Goal: Task Accomplishment & Management: Manage account settings

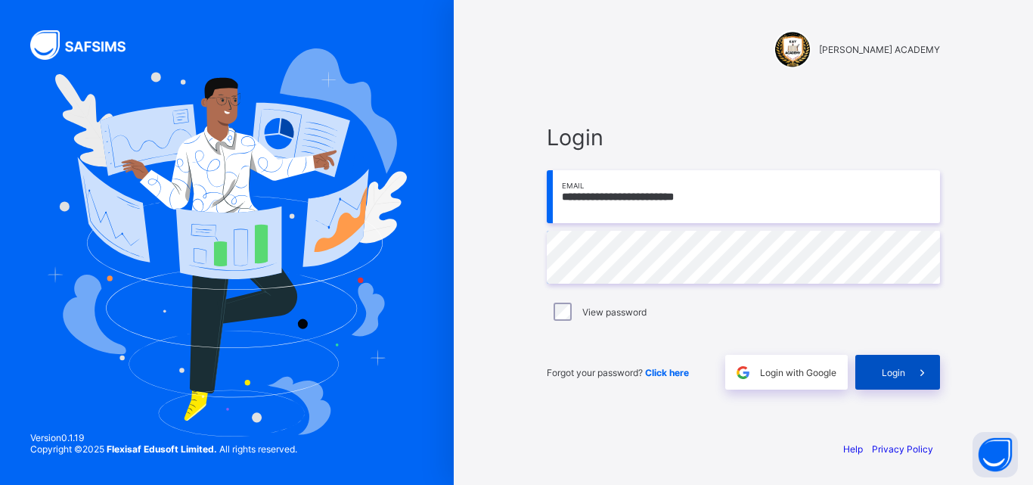
click at [915, 383] on span at bounding box center [923, 372] width 35 height 35
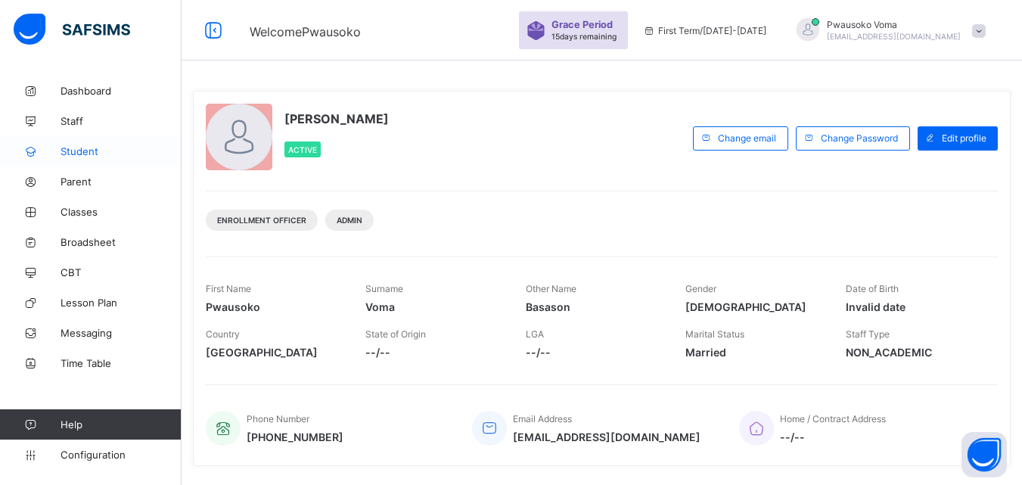
click at [85, 151] on span "Student" at bounding box center [121, 151] width 121 height 12
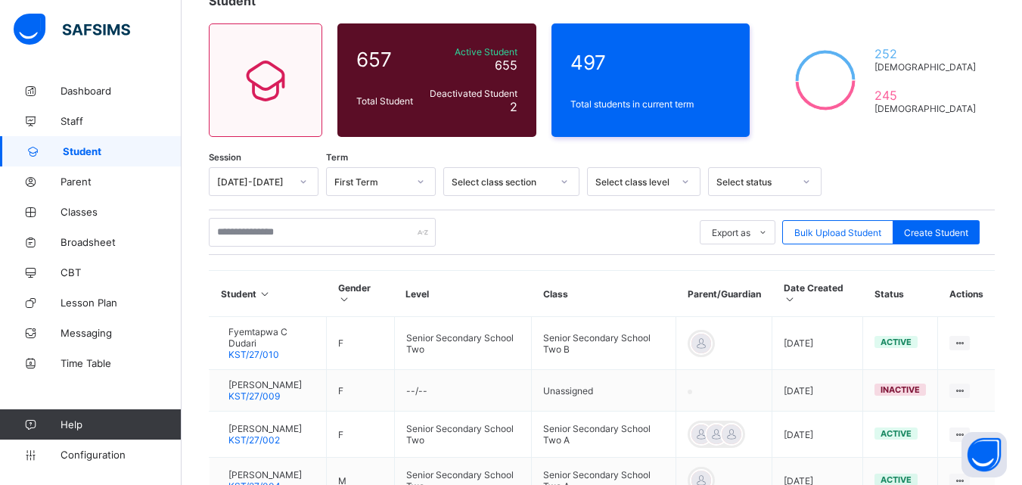
scroll to position [151, 0]
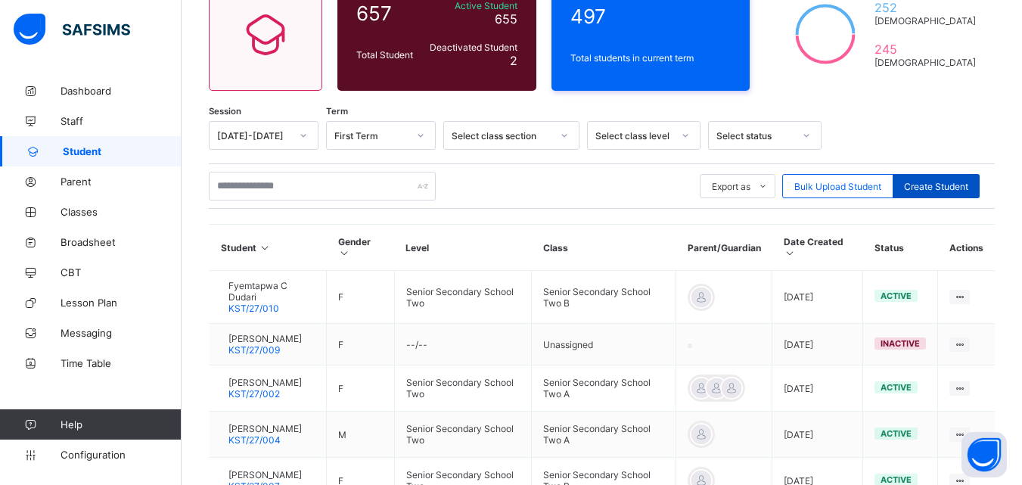
click at [915, 193] on div "Create Student" at bounding box center [936, 186] width 87 height 24
select select "**"
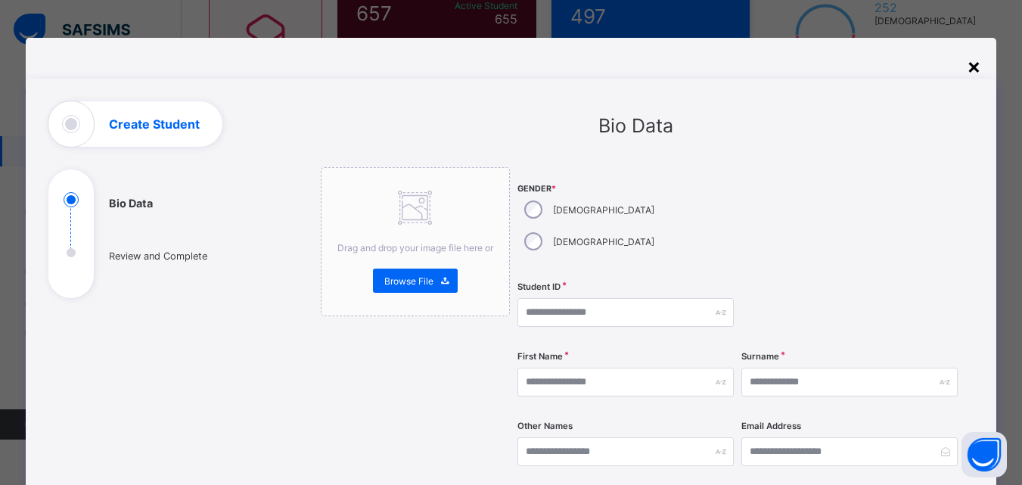
click at [977, 64] on div "×" at bounding box center [974, 66] width 14 height 26
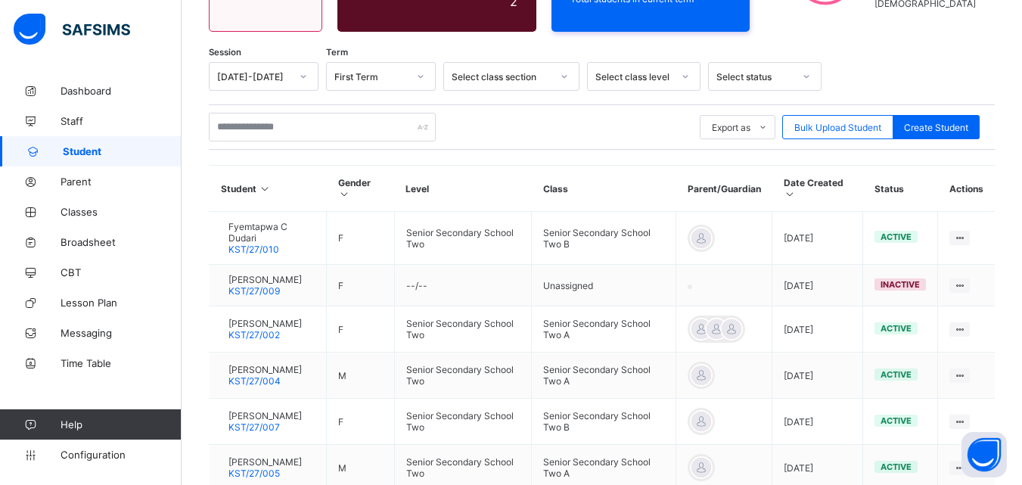
scroll to position [191, 0]
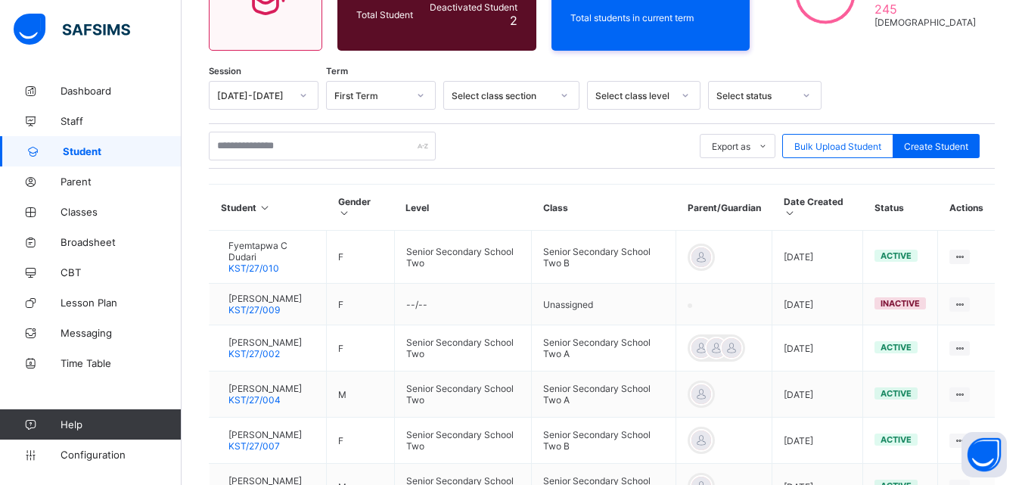
click at [614, 98] on div "Select class level" at bounding box center [633, 95] width 77 height 11
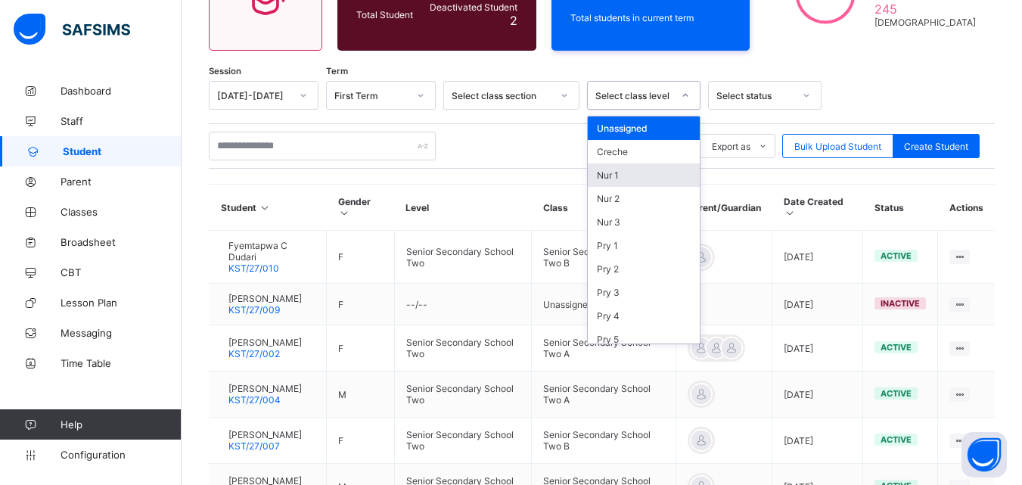
click at [616, 172] on div "Nur 1" at bounding box center [644, 174] width 112 height 23
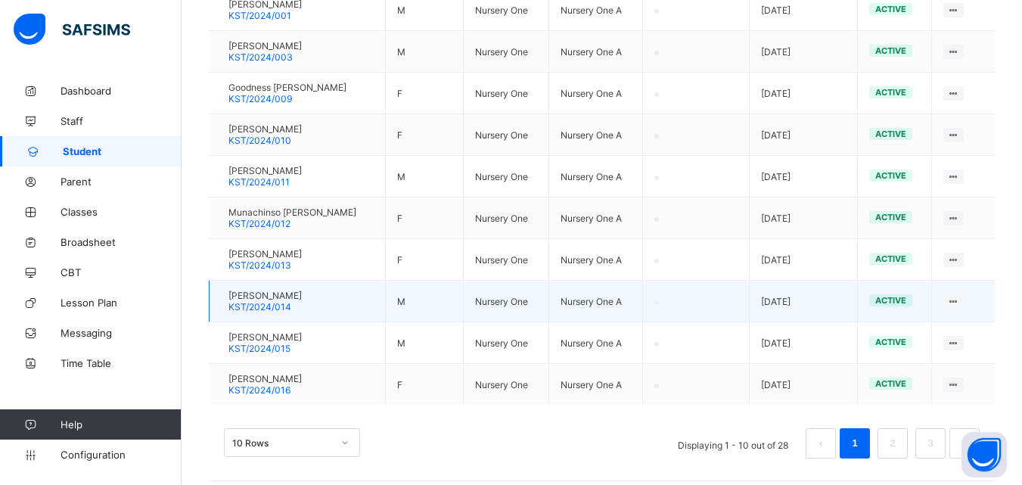
scroll to position [486, 0]
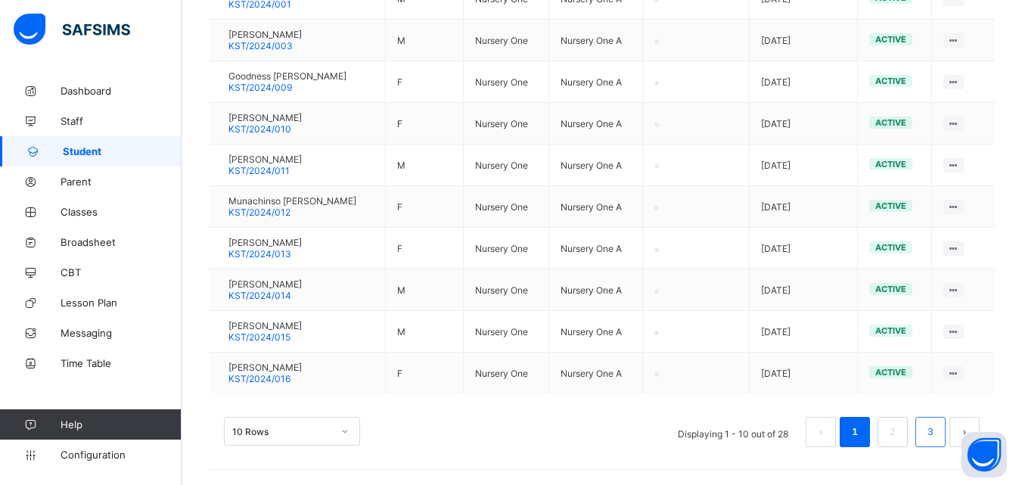
click at [946, 434] on li "3" at bounding box center [930, 432] width 30 height 30
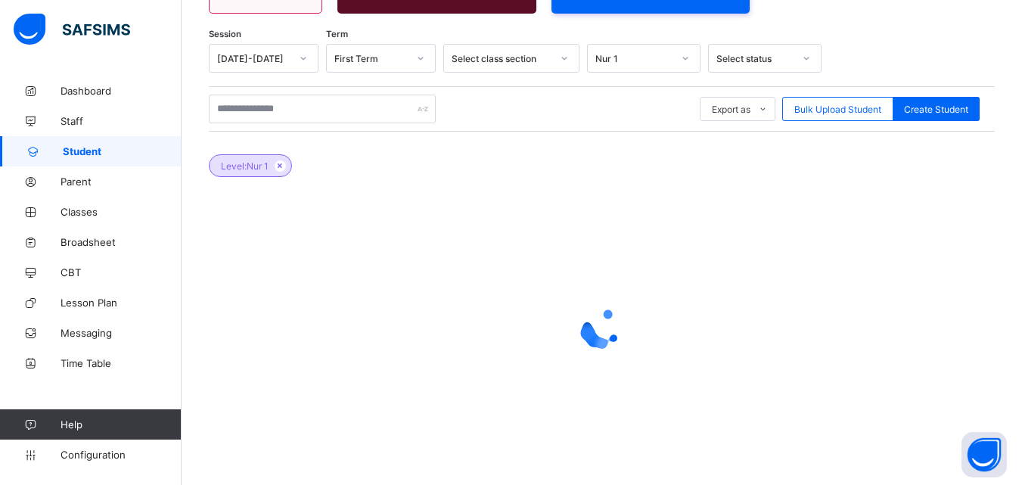
scroll to position [238, 0]
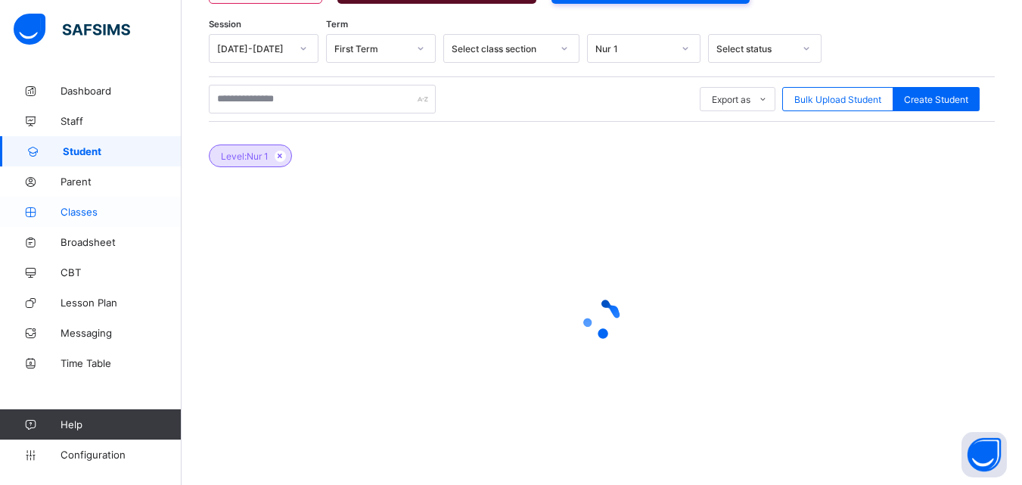
click at [95, 214] on span "Classes" at bounding box center [121, 212] width 121 height 12
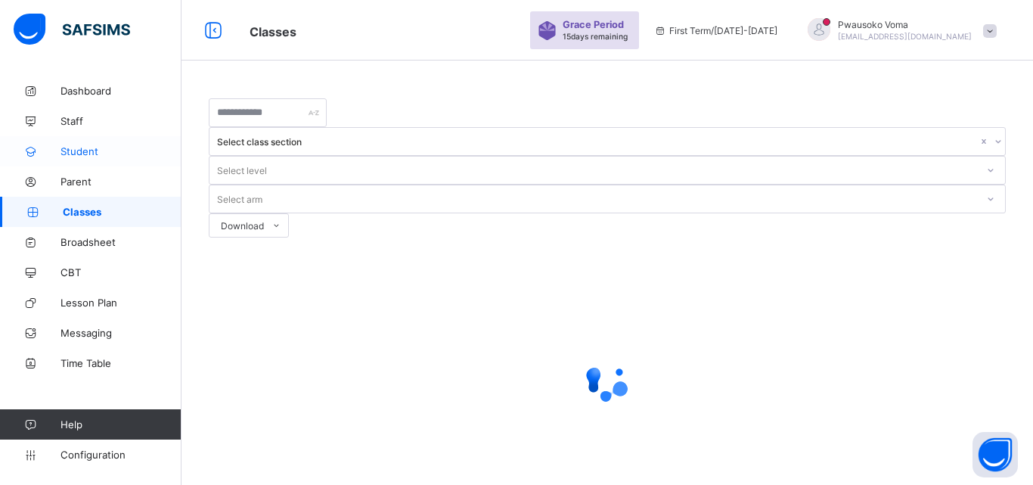
click at [104, 155] on span "Student" at bounding box center [121, 151] width 121 height 12
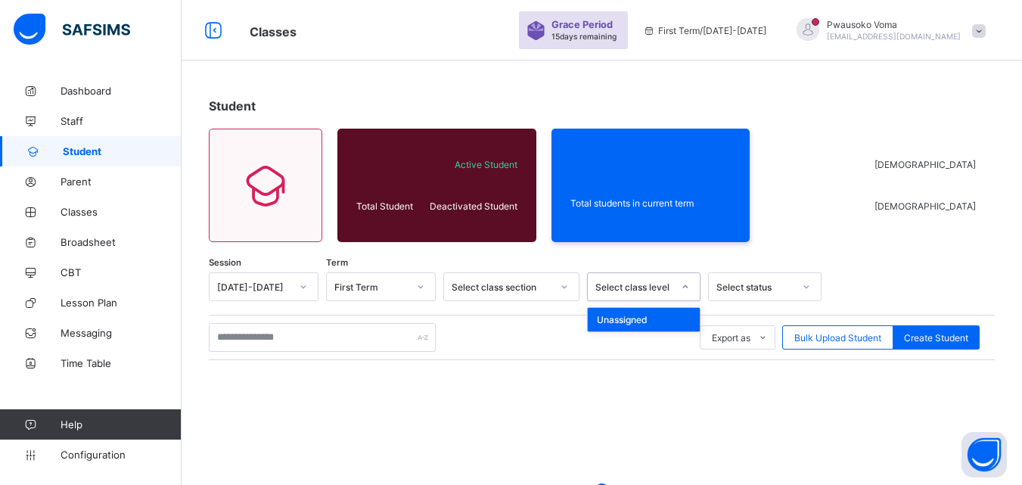
click at [658, 287] on div "Select class level" at bounding box center [633, 286] width 77 height 11
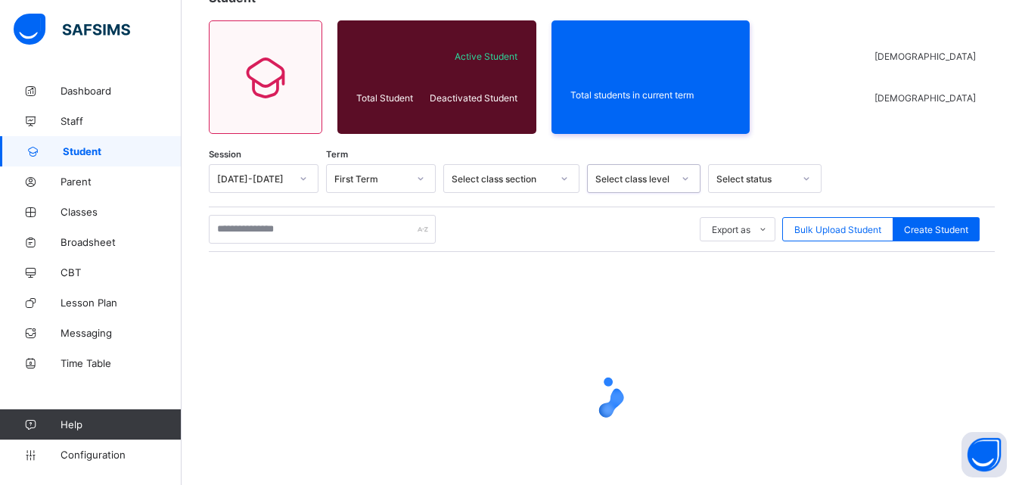
scroll to position [185, 0]
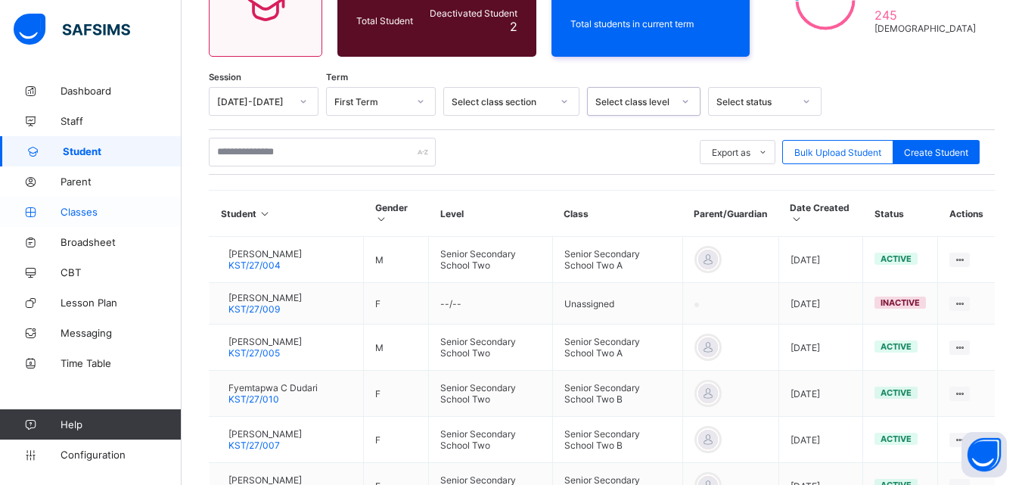
click at [100, 206] on span "Classes" at bounding box center [121, 212] width 121 height 12
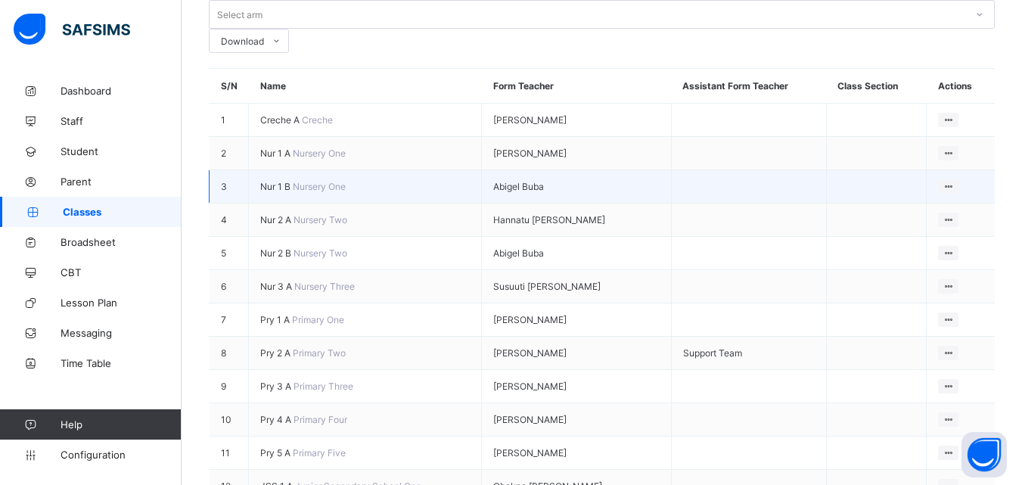
scroll to position [151, 0]
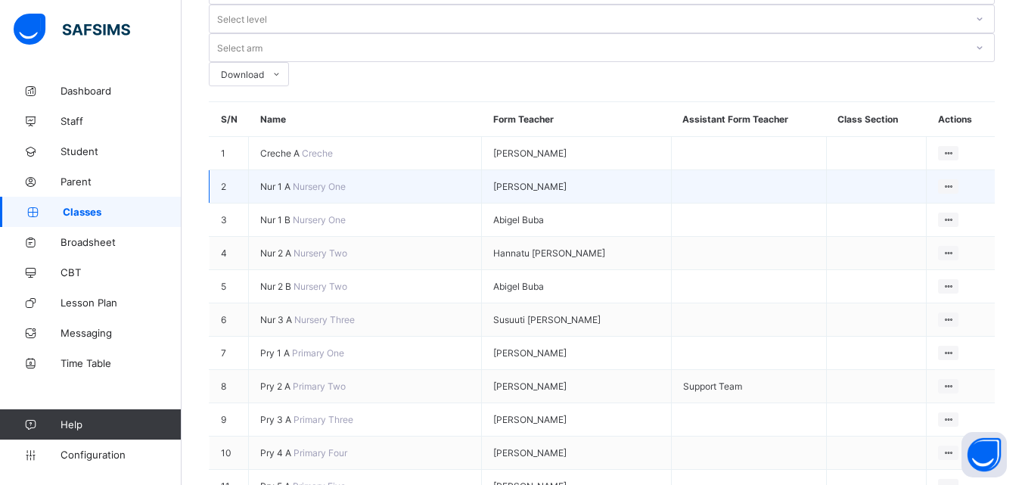
click at [293, 181] on span "Nur 1 A" at bounding box center [276, 186] width 33 height 11
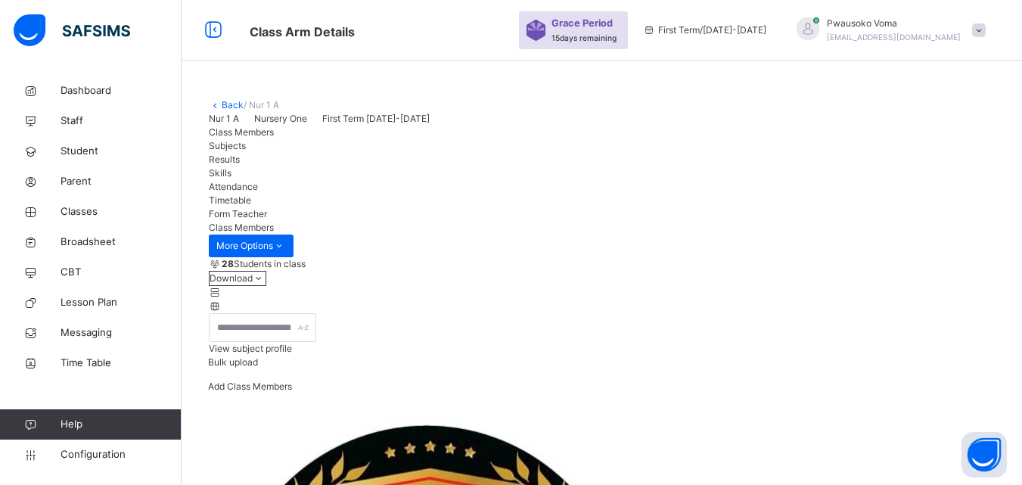
click at [258, 192] on span "Attendance" at bounding box center [233, 186] width 49 height 11
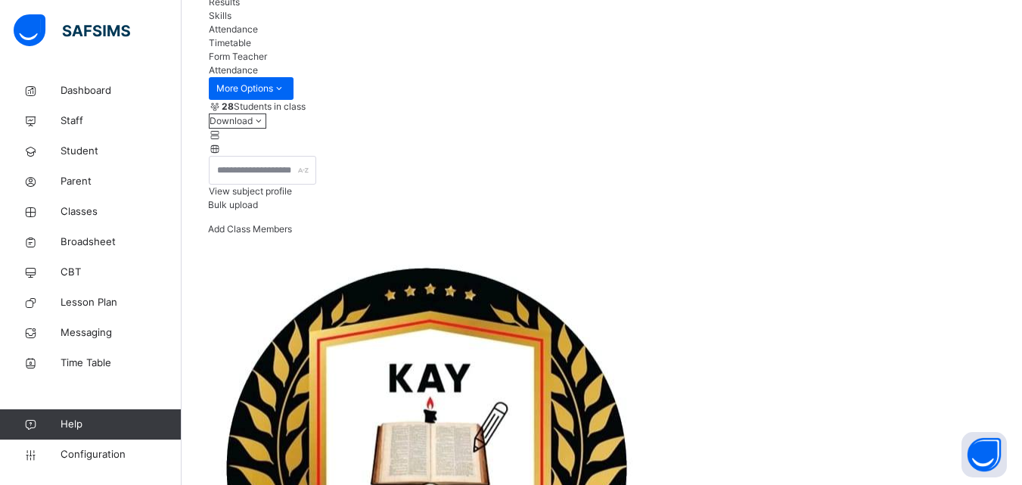
scroll to position [233, 0]
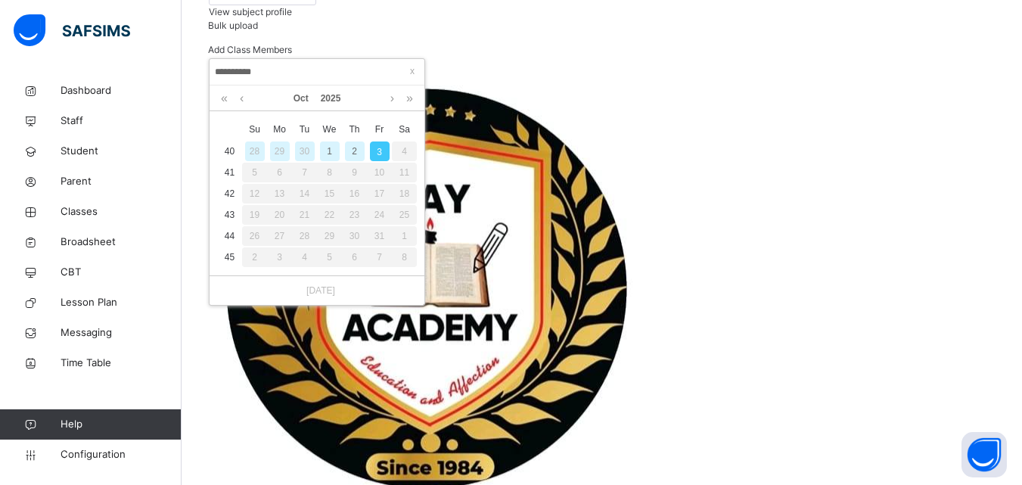
scroll to position [265, 0]
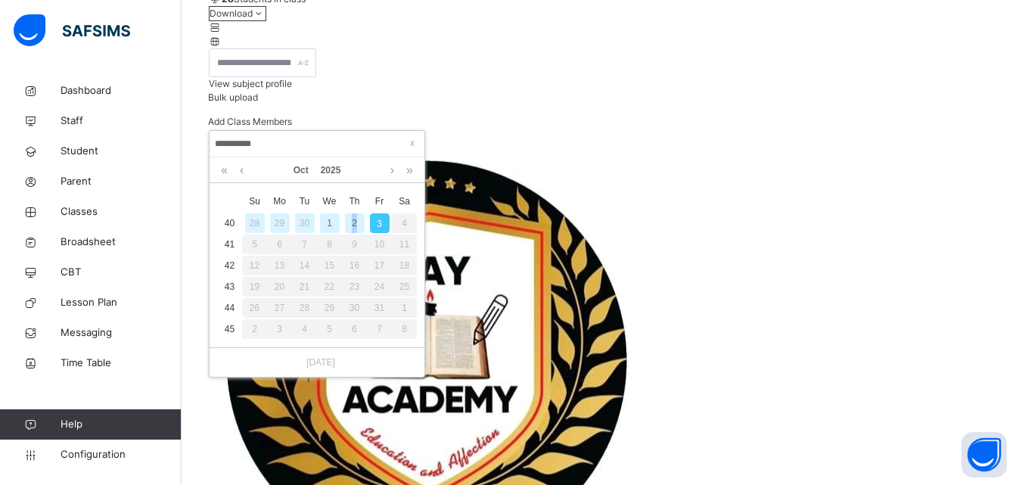
click at [355, 216] on div "2" at bounding box center [355, 223] width 20 height 20
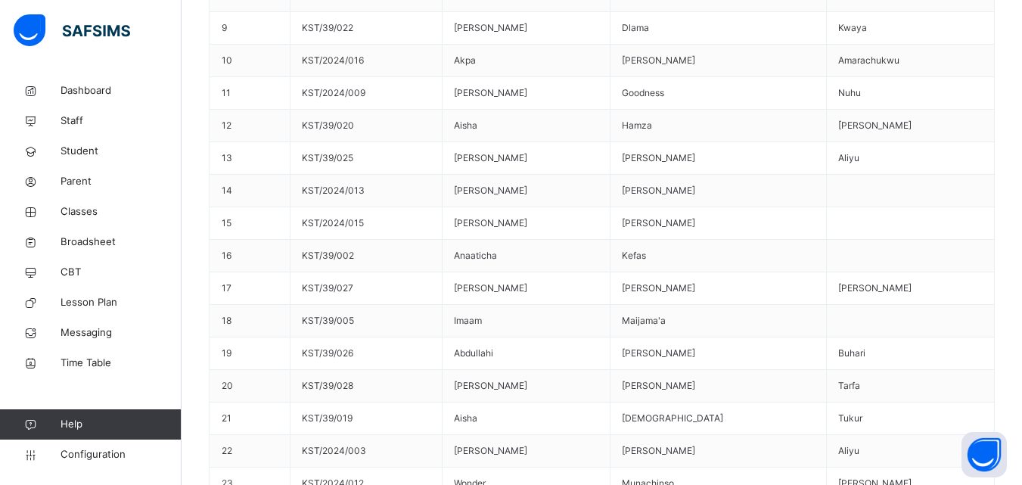
scroll to position [1400, 0]
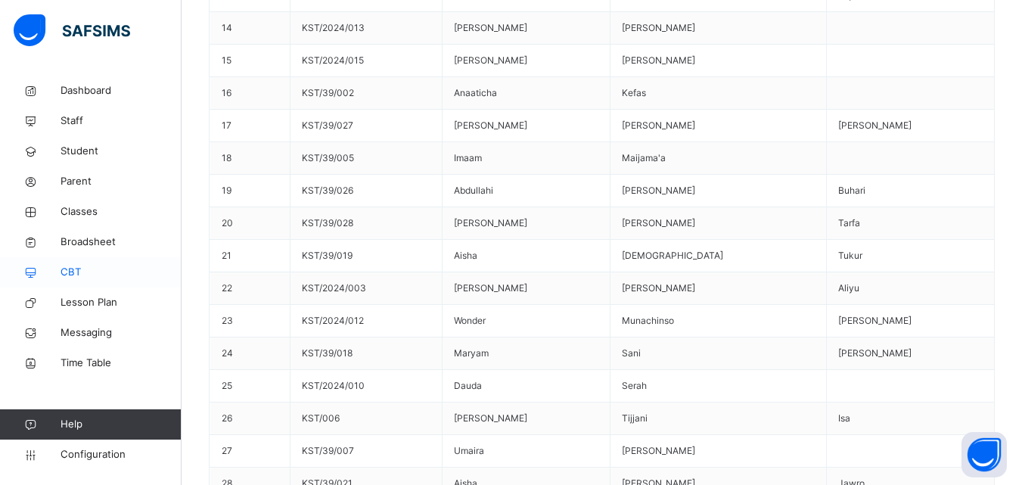
drag, startPoint x: 103, startPoint y: 284, endPoint x: 99, endPoint y: 265, distance: 20.0
click at [102, 284] on link "CBT" at bounding box center [91, 272] width 182 height 30
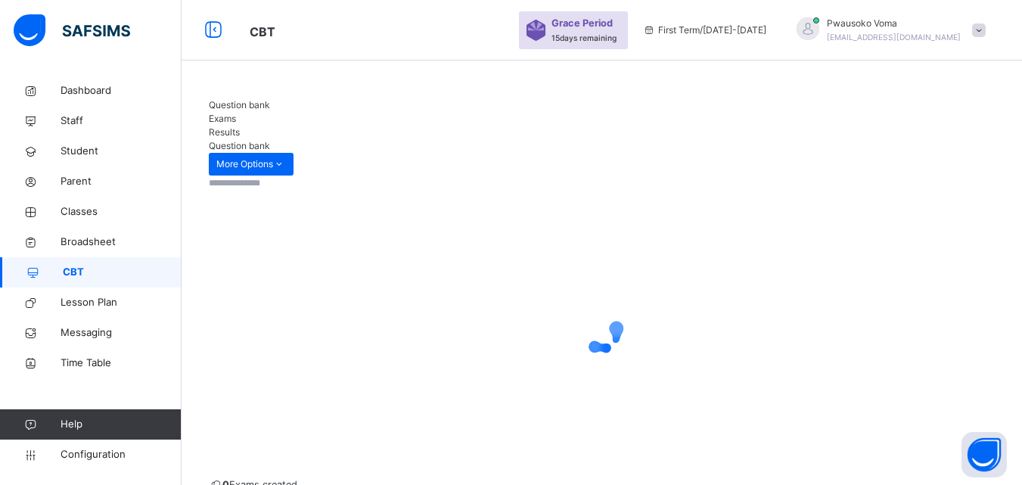
click at [236, 117] on span "Exams" at bounding box center [222, 118] width 27 height 11
click at [240, 126] on span "Results" at bounding box center [224, 131] width 31 height 11
click at [228, 110] on span "Question bank" at bounding box center [239, 104] width 61 height 11
click at [258, 176] on input "text" at bounding box center [254, 183] width 91 height 14
type input "*******"
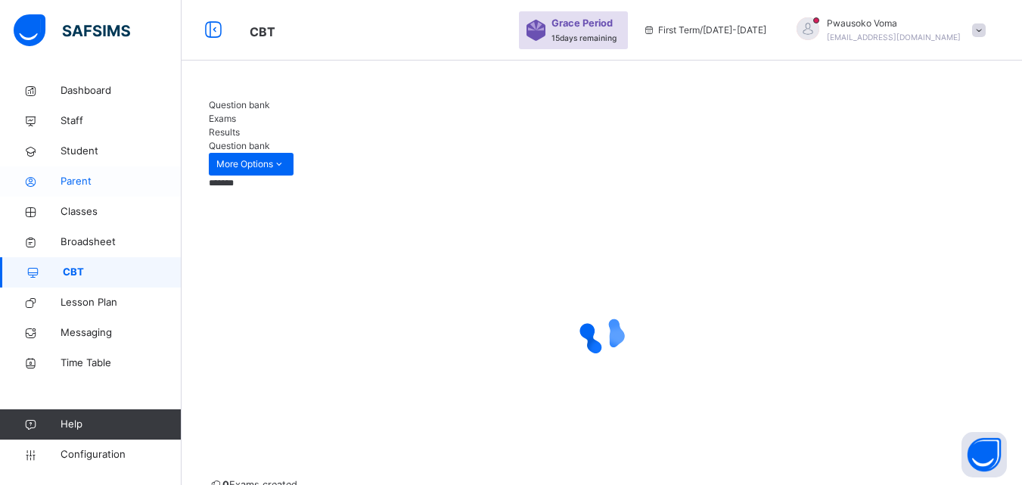
drag, startPoint x: 280, startPoint y: 166, endPoint x: 172, endPoint y: 179, distance: 108.9
click at [114, 297] on span "Lesson Plan" at bounding box center [121, 302] width 121 height 15
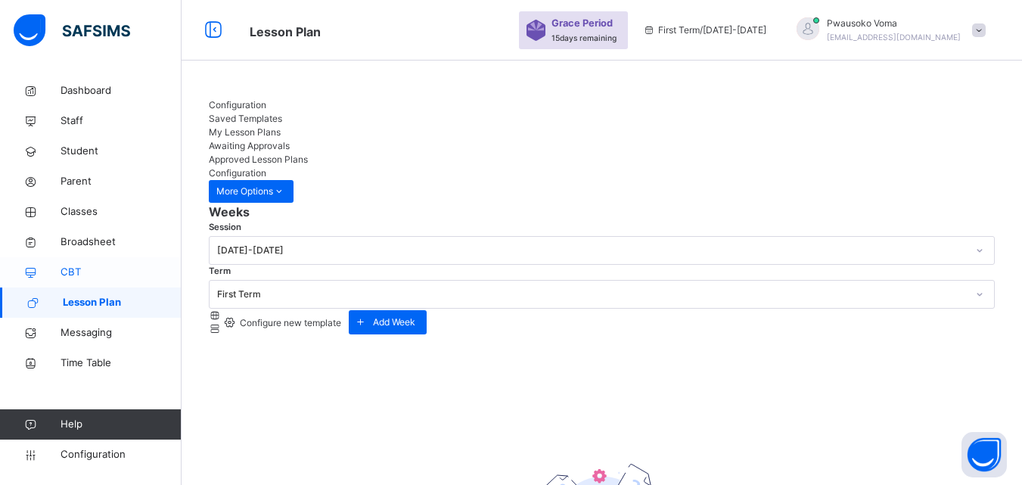
click at [99, 272] on span "CBT" at bounding box center [121, 272] width 121 height 15
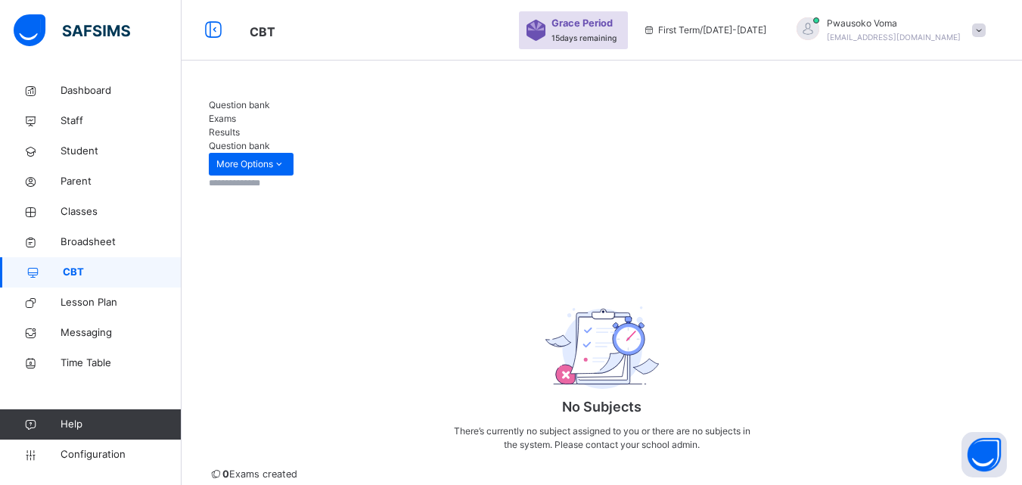
click at [533, 176] on div "No Subjects There’s currently no subject assigned to you or there are no subjec…" at bounding box center [602, 321] width 786 height 291
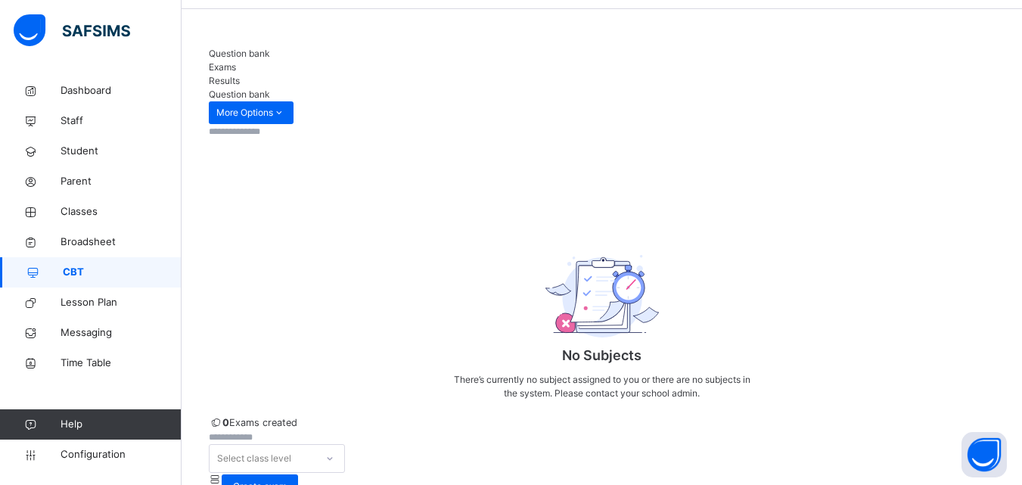
scroll to position [56, 0]
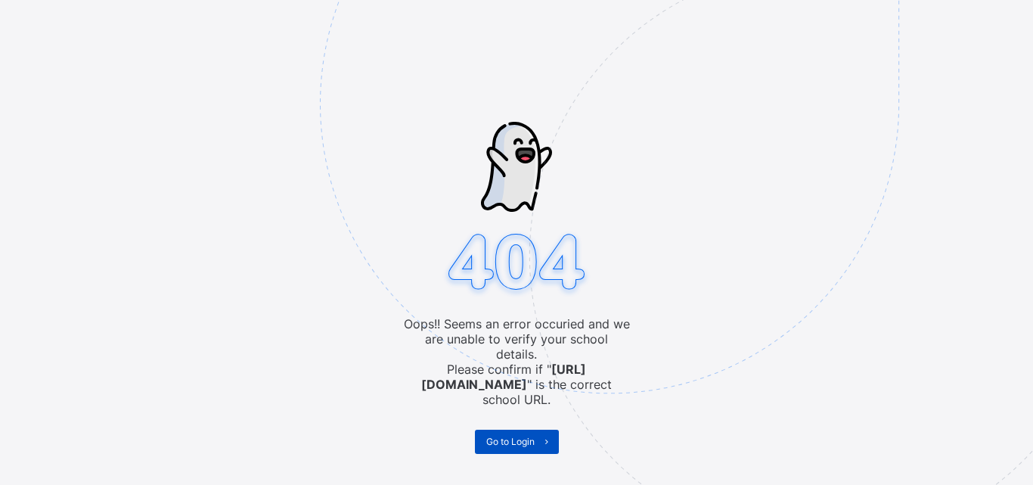
click at [537, 430] on span at bounding box center [547, 442] width 24 height 24
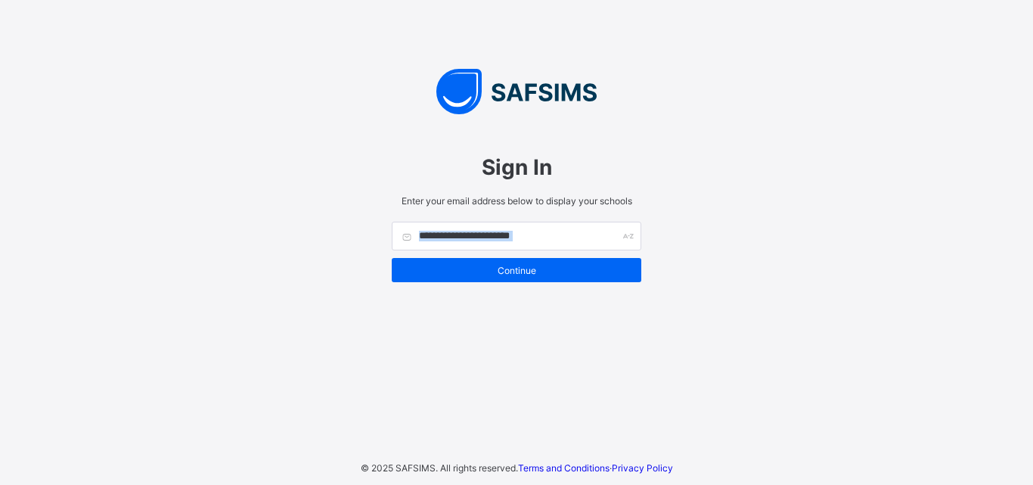
drag, startPoint x: 487, startPoint y: 256, endPoint x: 487, endPoint y: 242, distance: 13.6
click at [487, 242] on form "Continue" at bounding box center [517, 252] width 250 height 61
click at [487, 242] on input "text" at bounding box center [517, 236] width 250 height 29
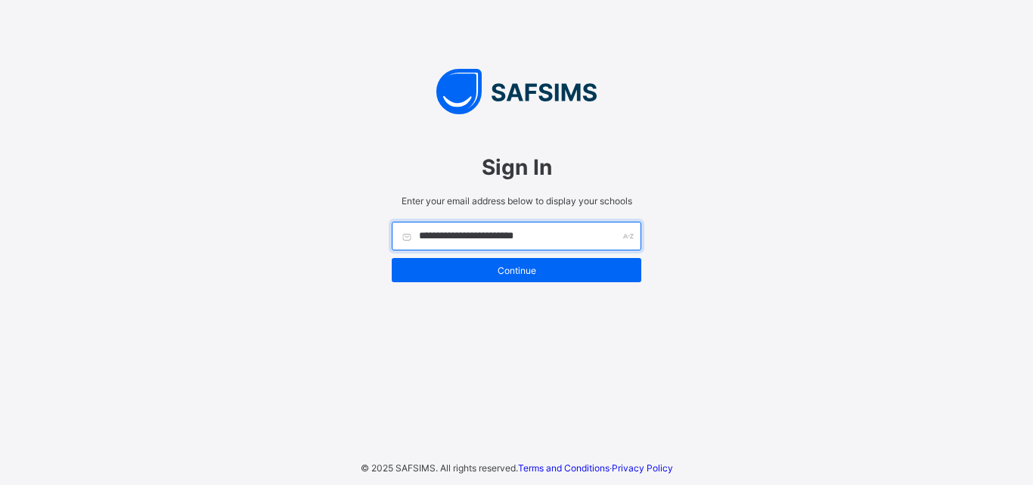
type input "**********"
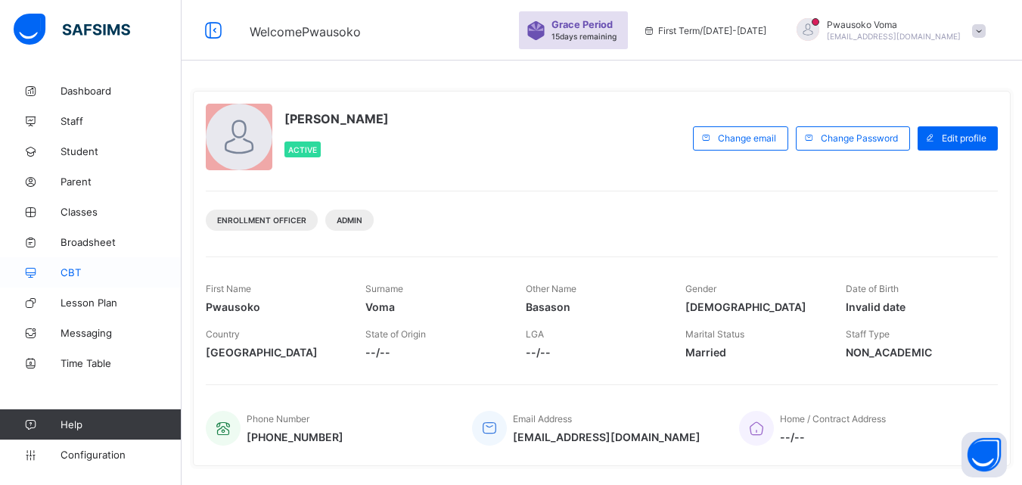
click at [79, 272] on span "CBT" at bounding box center [121, 272] width 121 height 12
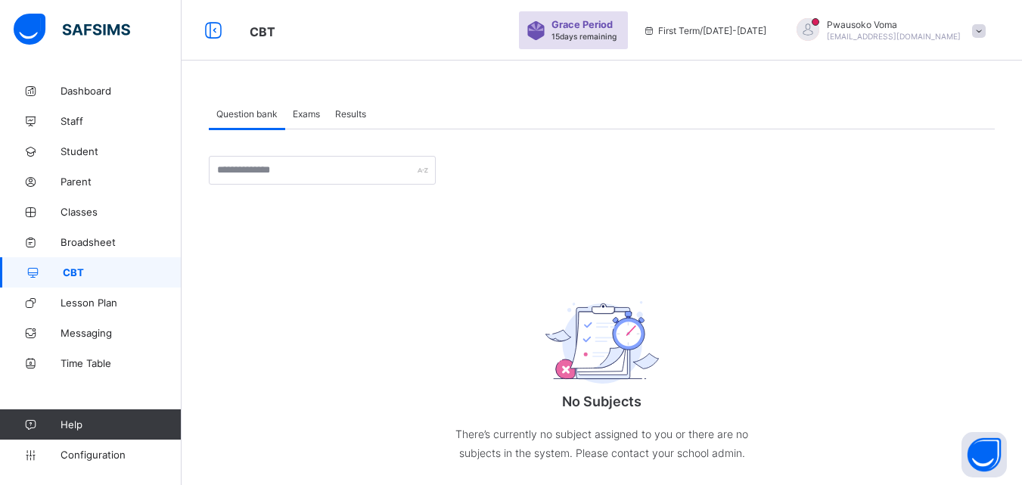
click at [309, 113] on span "Exams" at bounding box center [306, 113] width 27 height 11
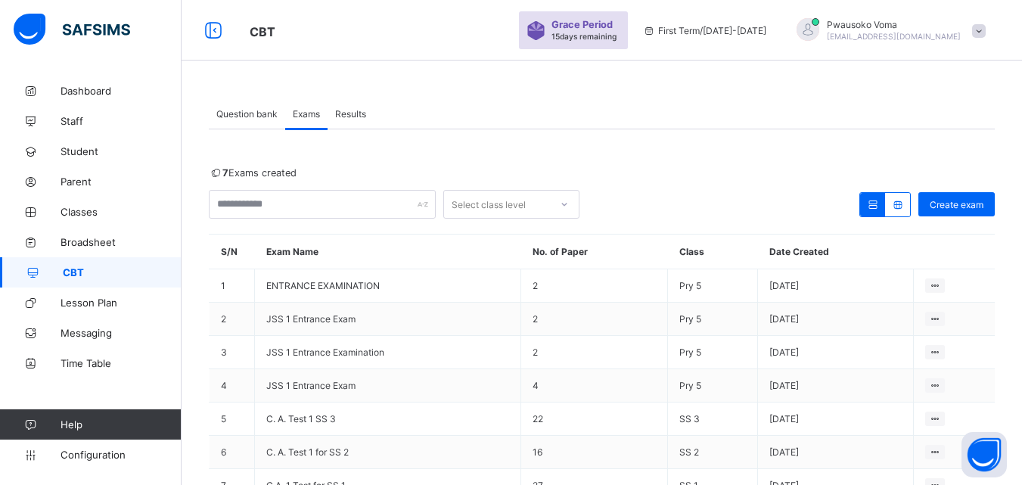
click at [250, 110] on span "Question bank" at bounding box center [246, 113] width 61 height 11
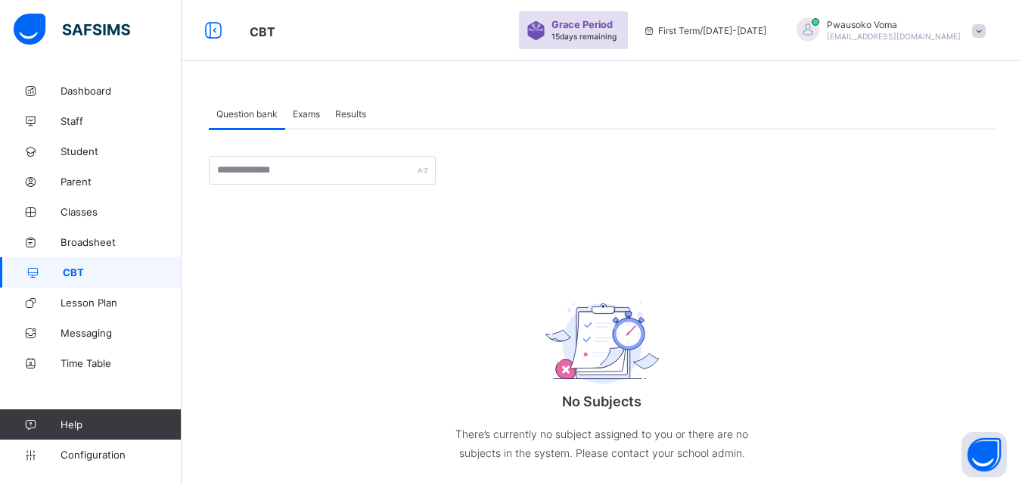
click at [309, 113] on span "Exams" at bounding box center [306, 113] width 27 height 11
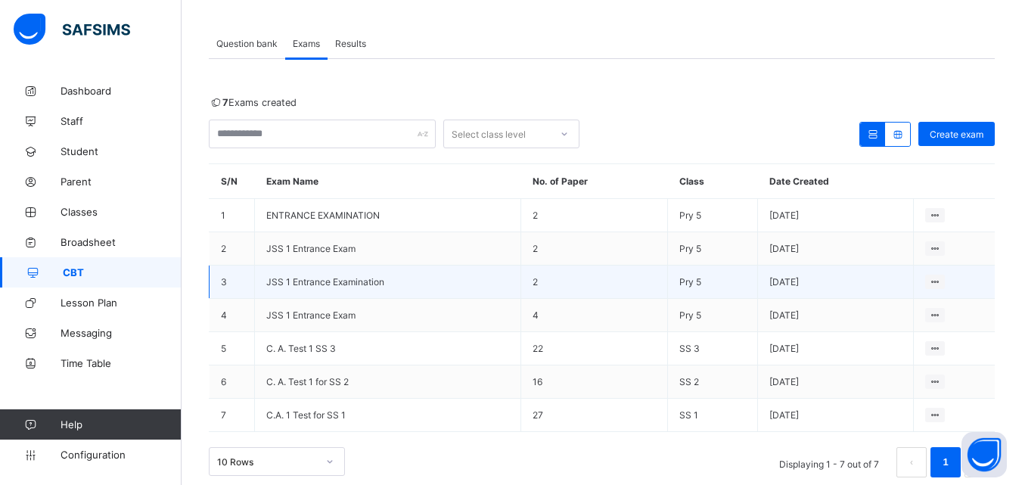
scroll to position [61, 0]
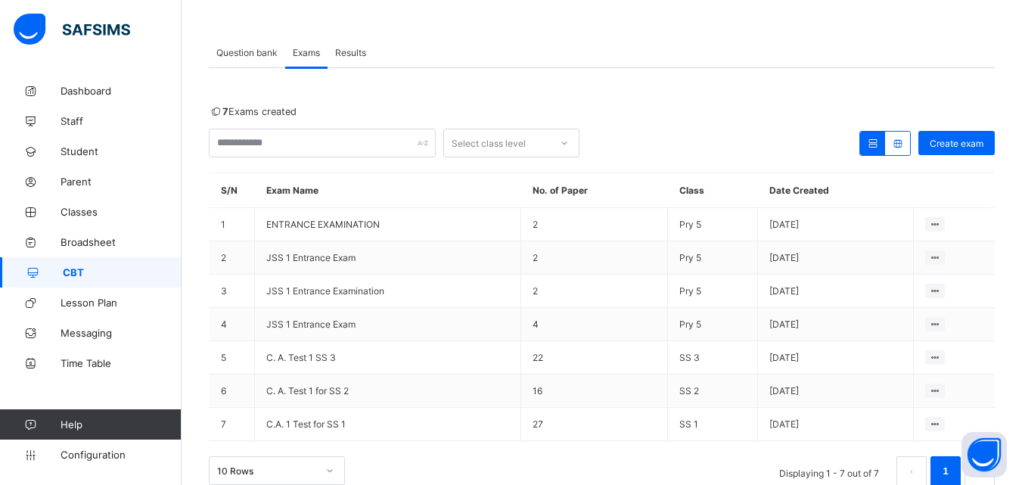
click at [365, 63] on div "Results" at bounding box center [351, 52] width 46 height 30
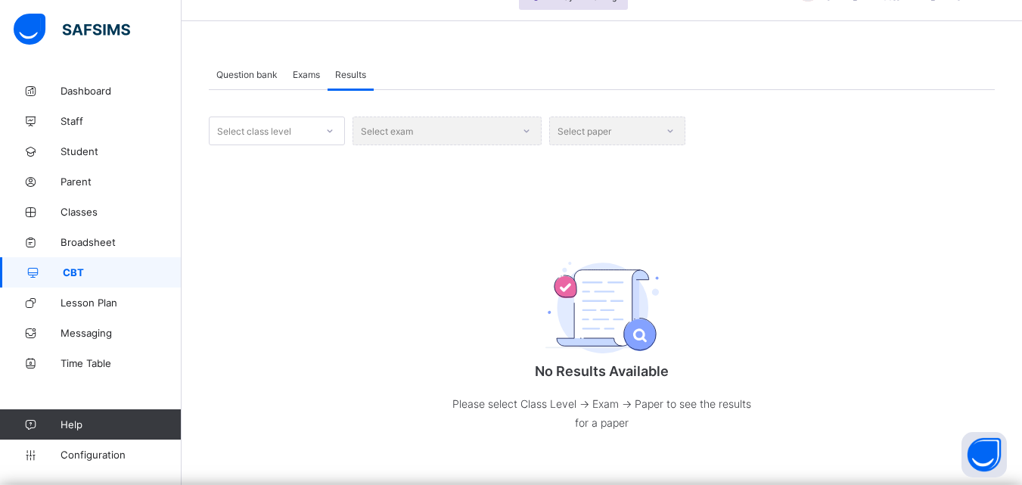
scroll to position [41, 0]
click at [297, 69] on span "Exams" at bounding box center [306, 74] width 27 height 11
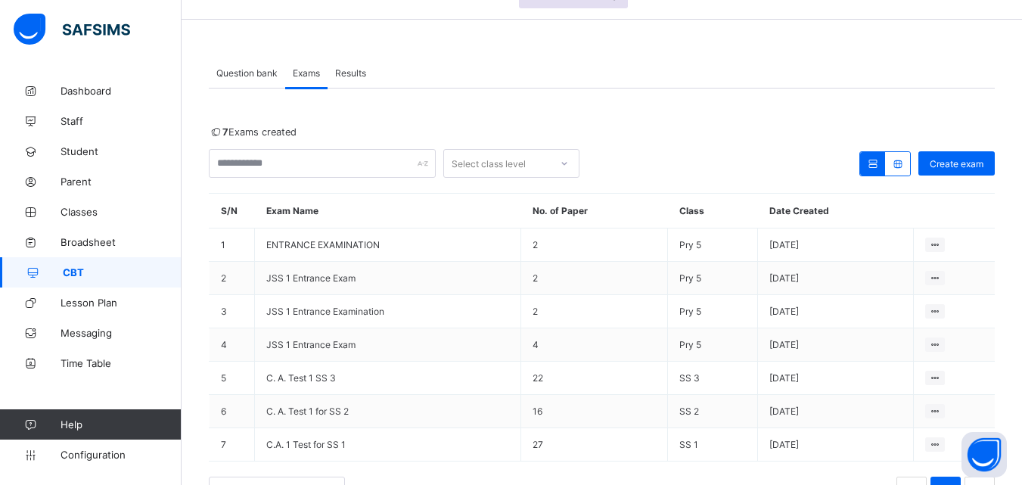
scroll to position [61, 0]
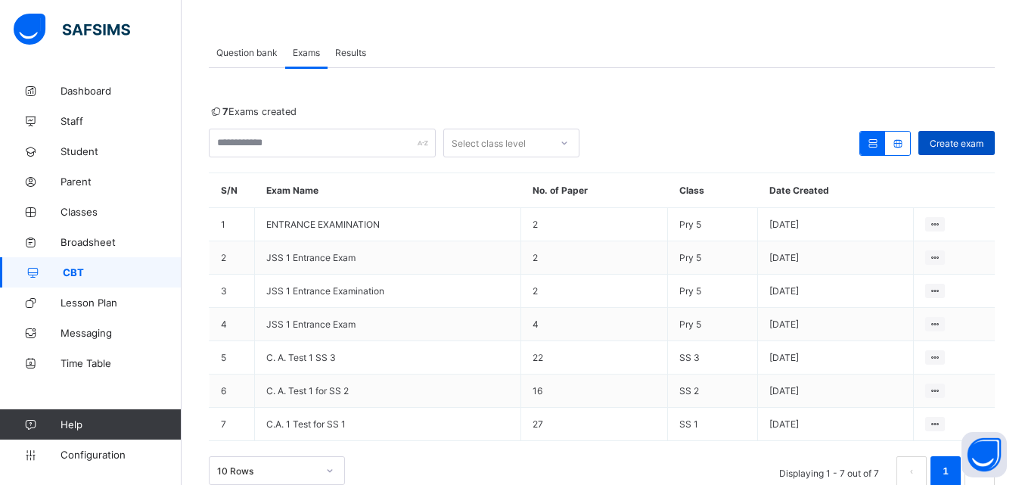
click at [969, 143] on span "Create exam" at bounding box center [957, 143] width 54 height 11
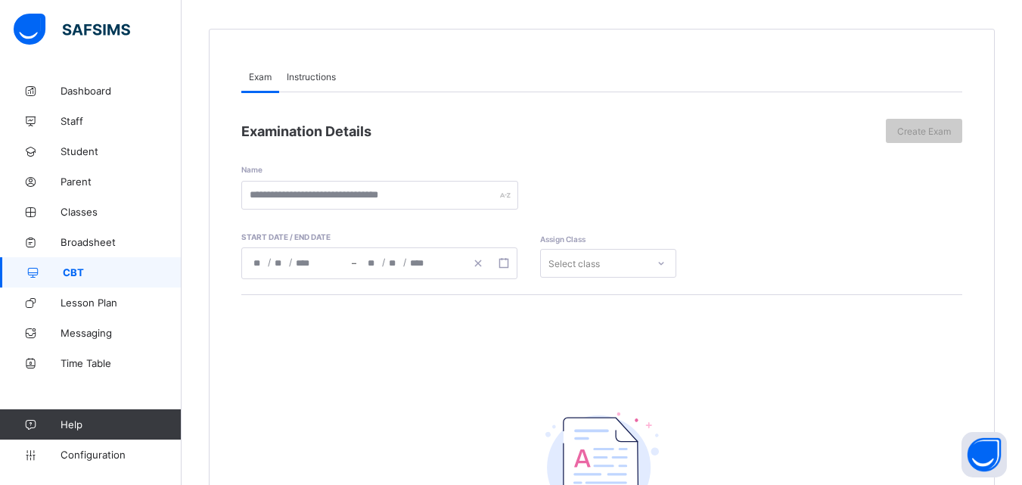
scroll to position [117, 0]
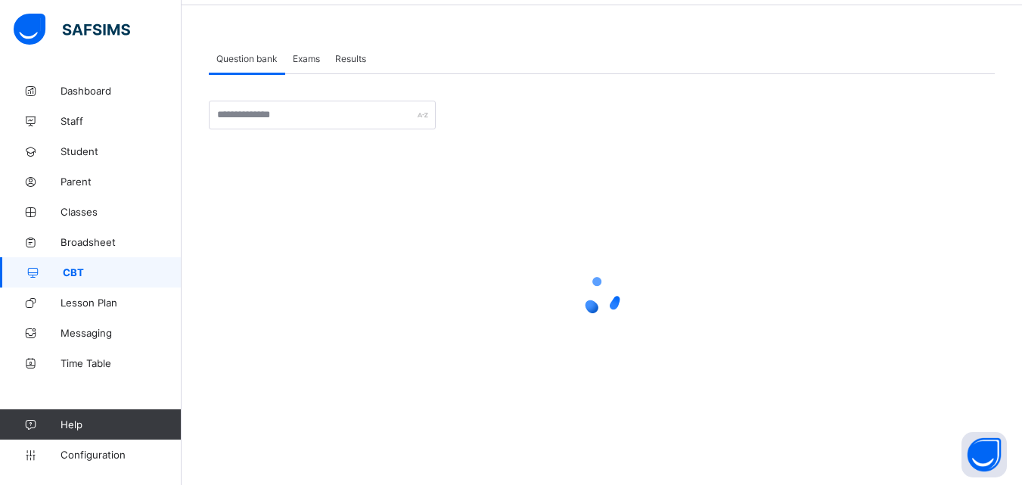
scroll to position [54, 0]
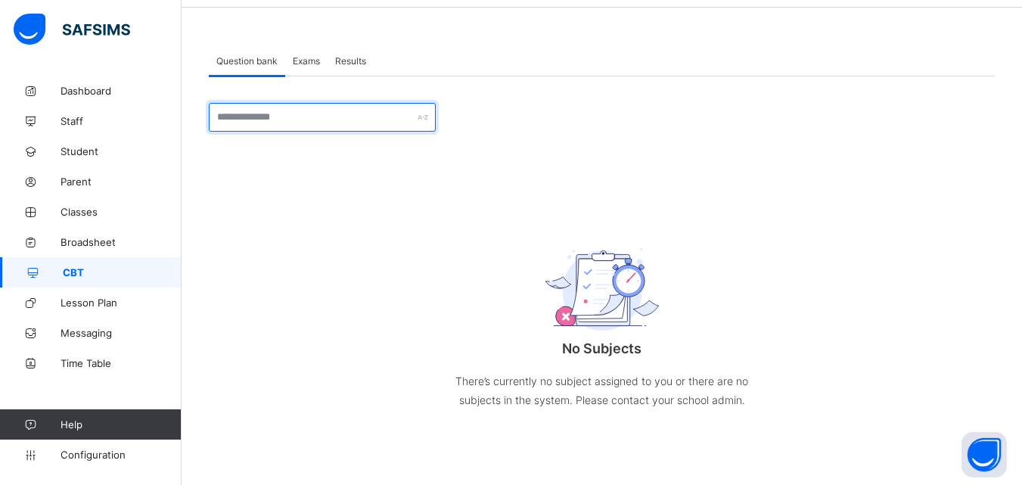
click at [382, 116] on input "text" at bounding box center [322, 117] width 227 height 29
click at [309, 57] on span "Exams" at bounding box center [306, 60] width 27 height 11
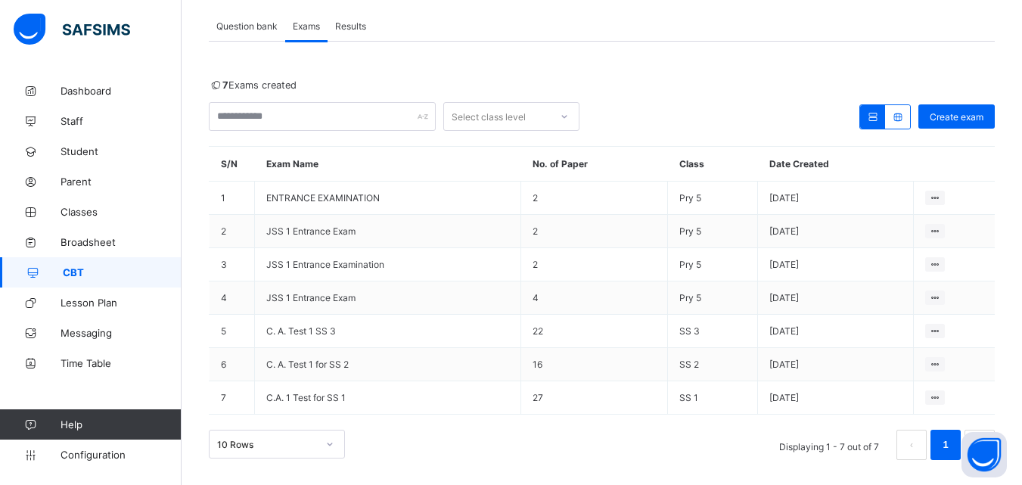
scroll to position [97, 0]
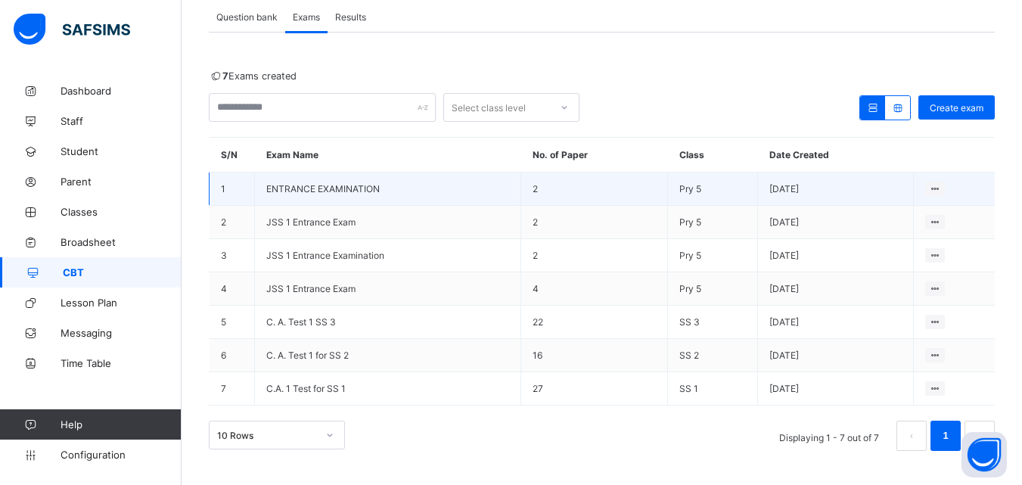
click at [360, 185] on span "ENTRANCE EXAMINATION" at bounding box center [322, 188] width 113 height 11
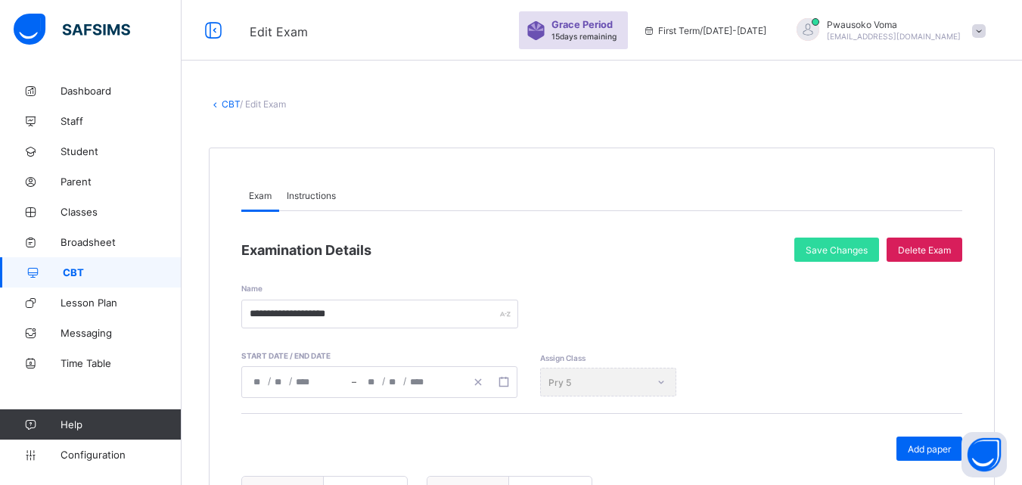
click at [228, 104] on link "CBT" at bounding box center [231, 103] width 18 height 11
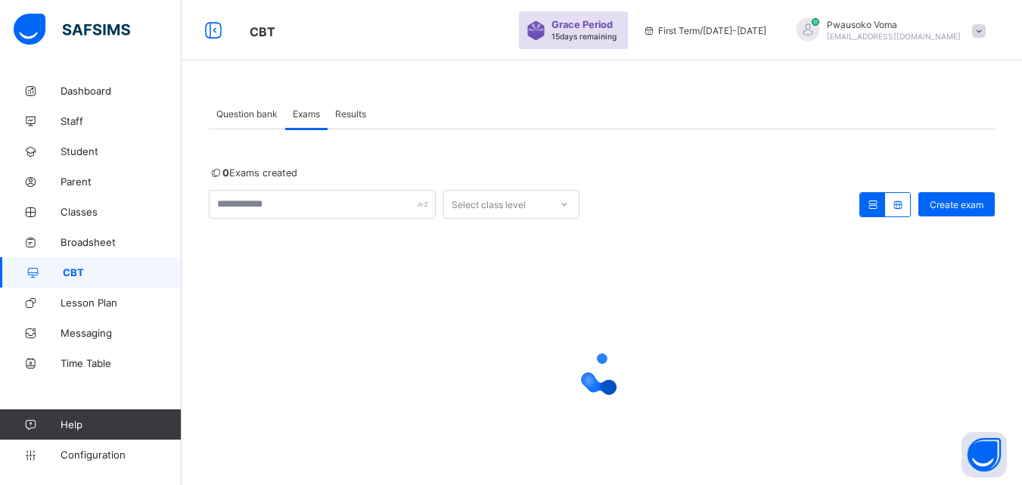
click at [244, 104] on div "Question bank" at bounding box center [247, 113] width 76 height 30
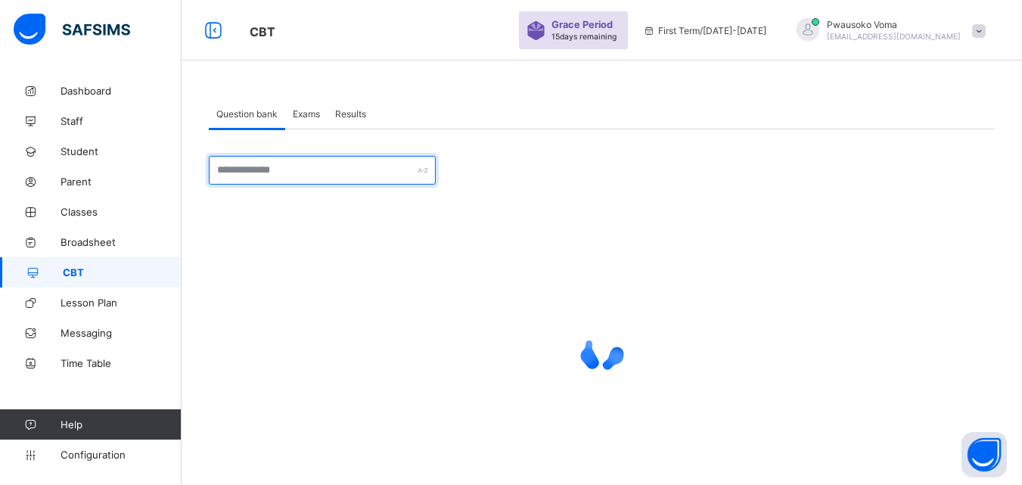
click at [292, 171] on input "text" at bounding box center [322, 170] width 227 height 29
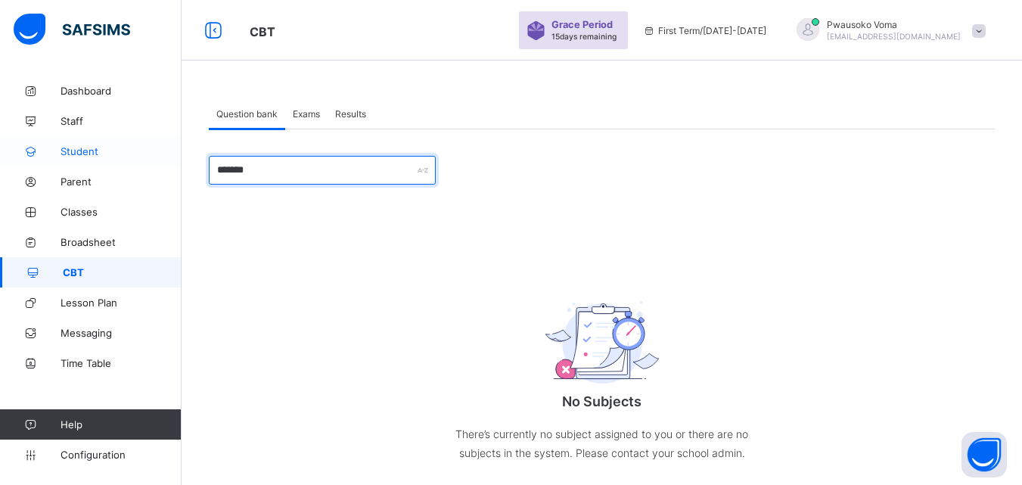
drag, startPoint x: 270, startPoint y: 166, endPoint x: 171, endPoint y: 148, distance: 100.8
click at [171, 148] on div "CBT Grace Period 15 days remaining First Term / 2025-2026 Pwausoko Voma pwausok…" at bounding box center [511, 269] width 1022 height 538
type input "****"
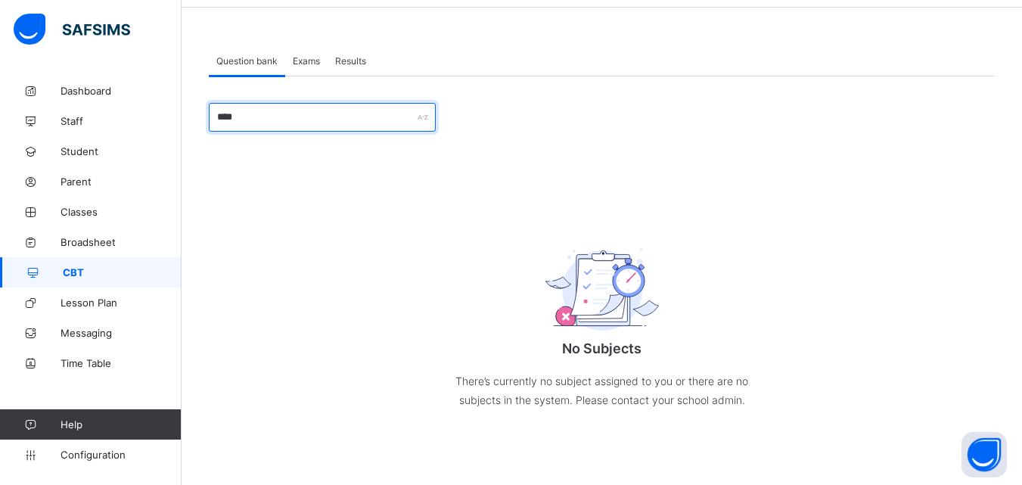
scroll to position [52, 0]
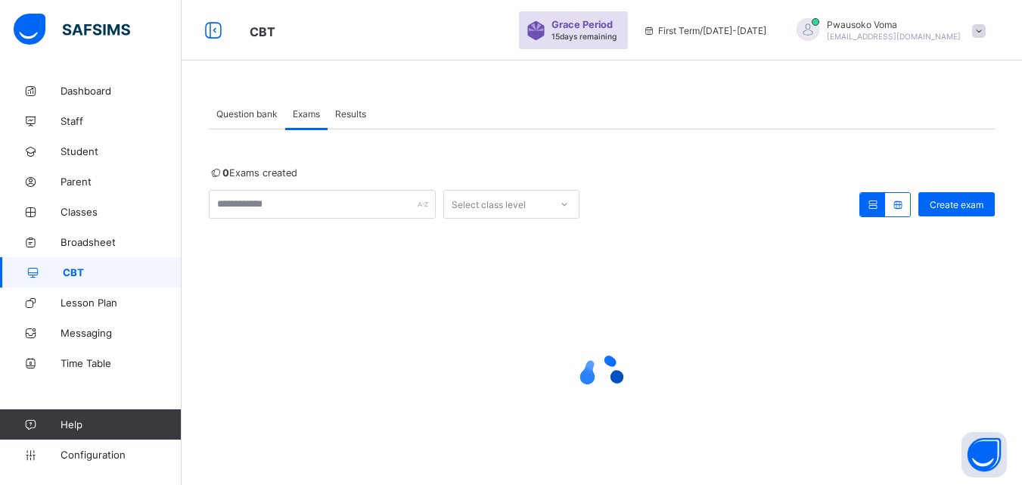
click at [259, 114] on span "Question bank" at bounding box center [246, 113] width 61 height 11
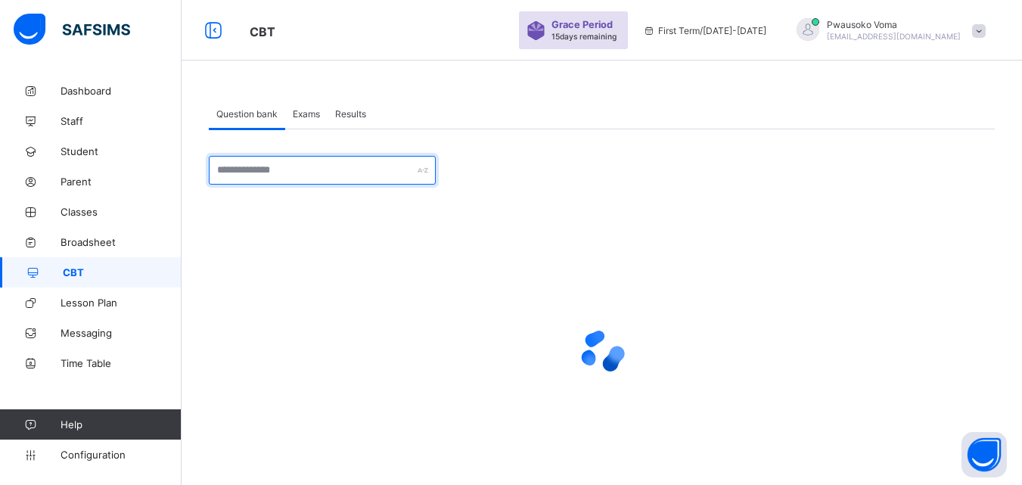
click at [280, 175] on input "text" at bounding box center [322, 170] width 227 height 29
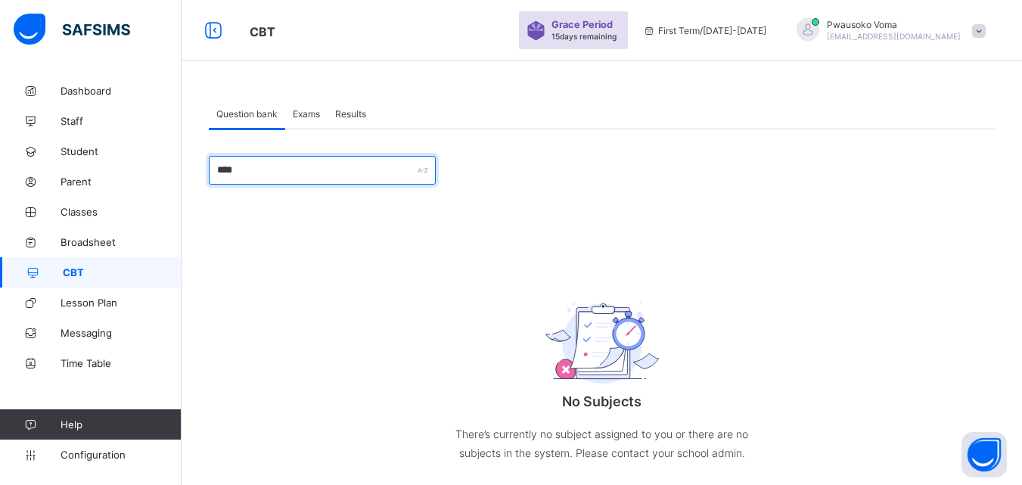
type input "****"
click at [986, 33] on span at bounding box center [979, 31] width 14 height 14
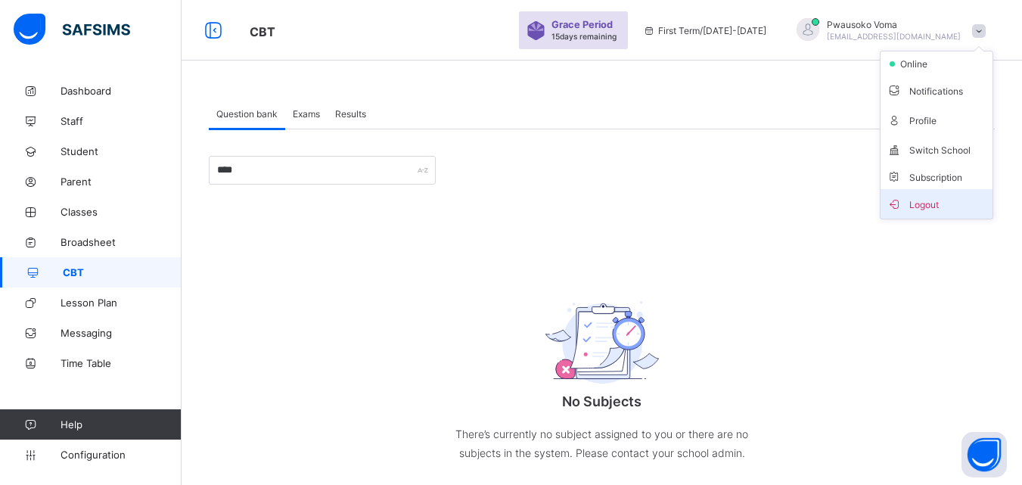
click at [969, 205] on span "Logout" at bounding box center [937, 203] width 100 height 17
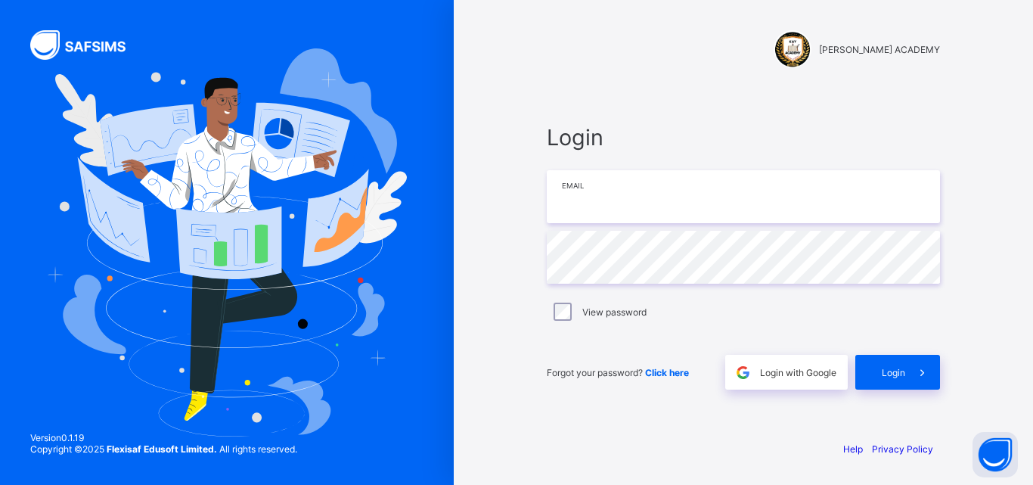
type input "**********"
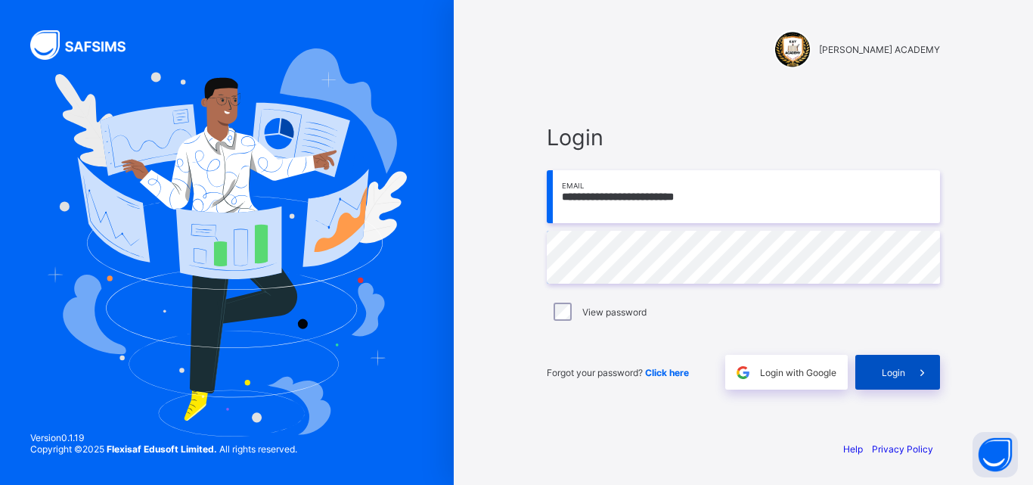
click at [897, 363] on div "Login" at bounding box center [898, 372] width 85 height 35
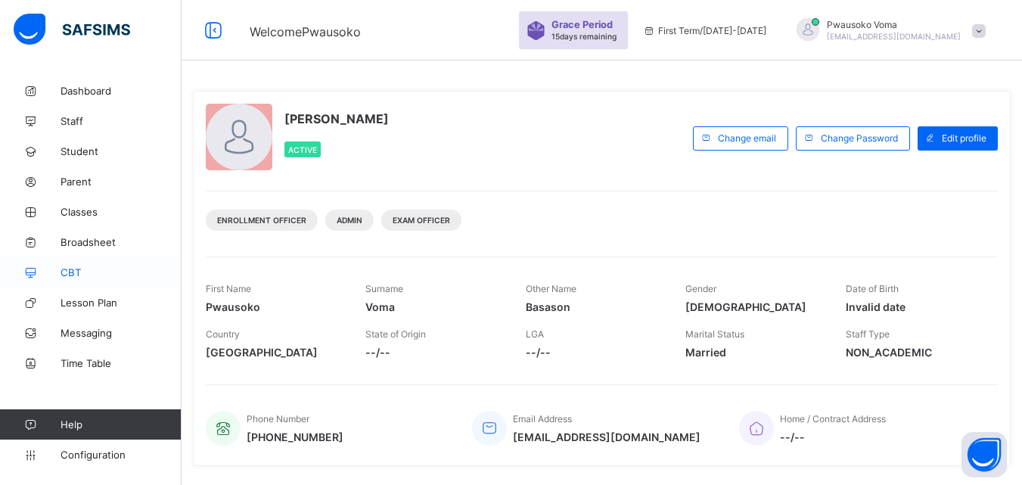
click at [76, 274] on span "CBT" at bounding box center [121, 272] width 121 height 12
